Goal: Check status

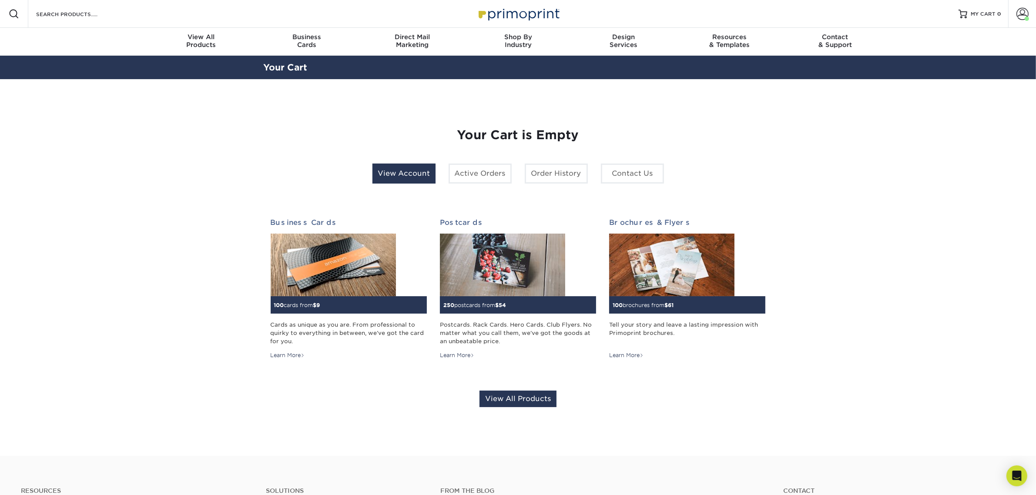
click at [404, 173] on link "View Account" at bounding box center [403, 174] width 63 height 20
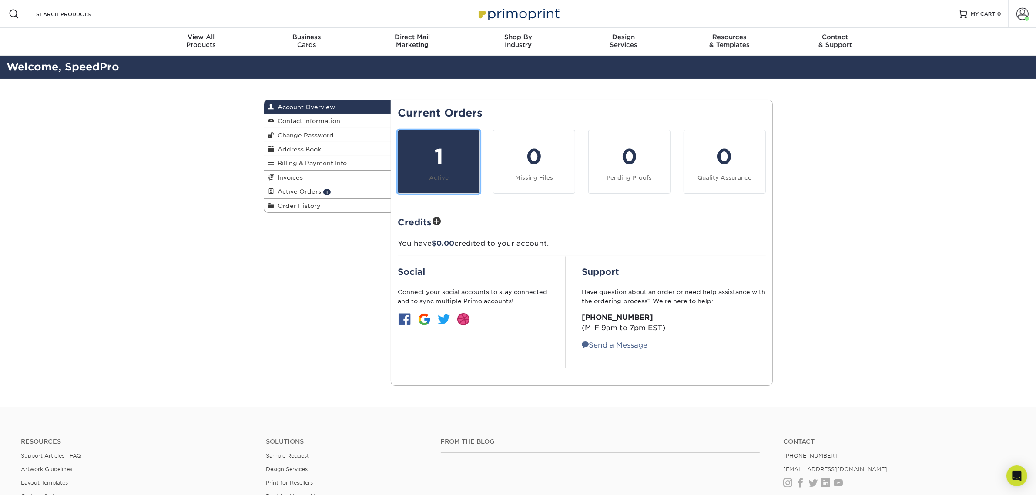
click at [451, 130] on link "1 Active" at bounding box center [439, 161] width 82 height 63
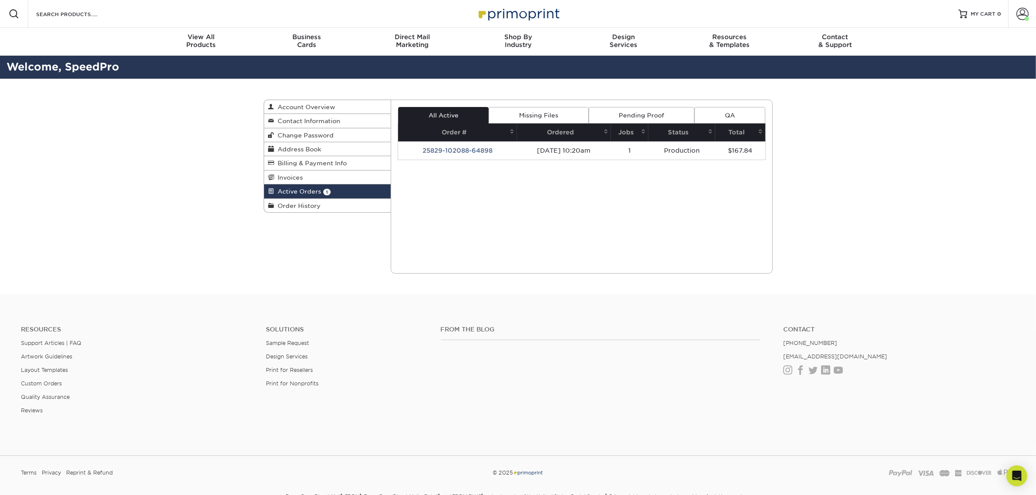
click at [559, 112] on link "Missing Files" at bounding box center [538, 115] width 100 height 17
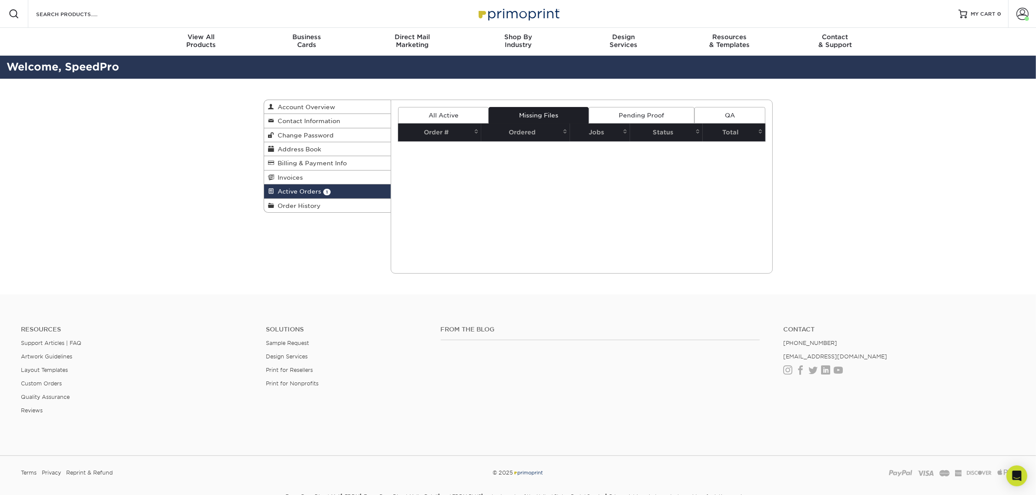
click at [466, 117] on link "All Active" at bounding box center [443, 115] width 90 height 17
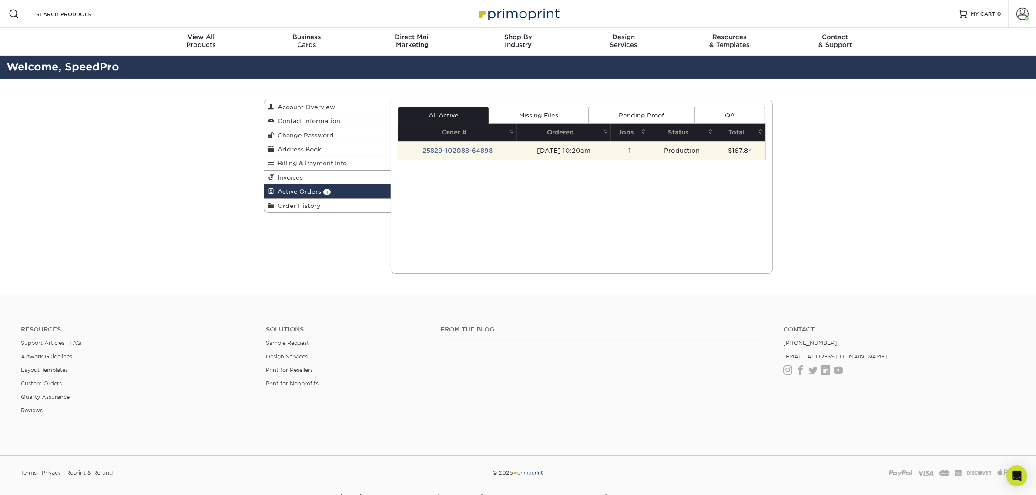
click at [449, 146] on td "25829-102088-64898" at bounding box center [457, 150] width 119 height 18
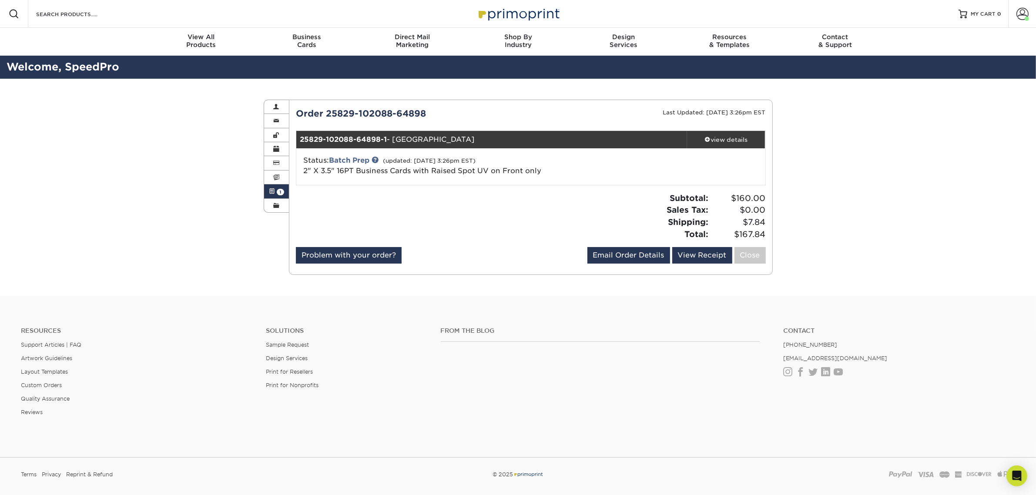
drag, startPoint x: 650, startPoint y: 183, endPoint x: 621, endPoint y: 170, distance: 31.9
click at [648, 180] on div "Status: Batch Prep (updated: 08/29/2025 3:26pm EST) 2" X 3.5" 16PT Business Car…" at bounding box center [531, 166] width 482 height 37
click at [461, 148] on div "Status: Batch Prep (updated: 08/29/2025 3:26pm EST) 2" X 3.5" 16PT Business Car…" at bounding box center [531, 166] width 482 height 37
click at [367, 157] on link "Batch Prep" at bounding box center [349, 160] width 40 height 8
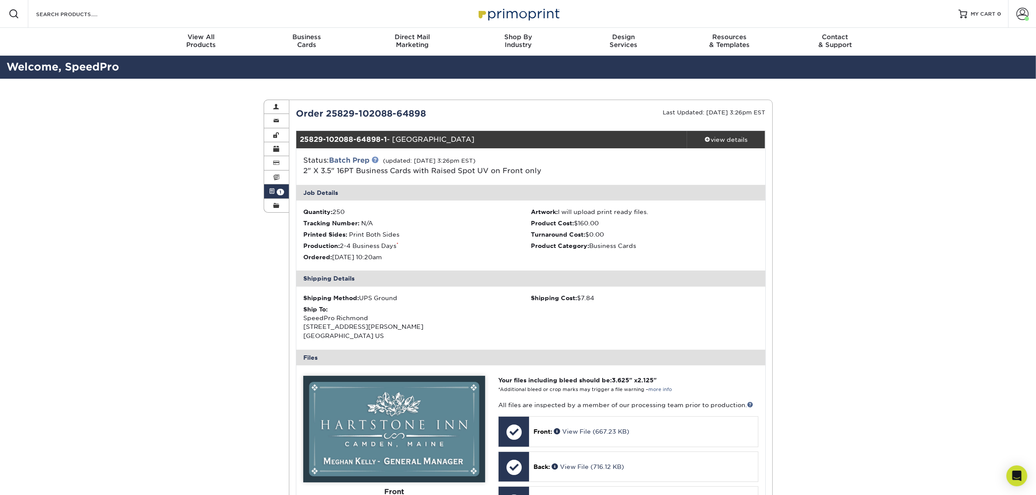
click at [378, 160] on link at bounding box center [374, 159] width 7 height 7
